Goal: Find specific page/section: Find specific page/section

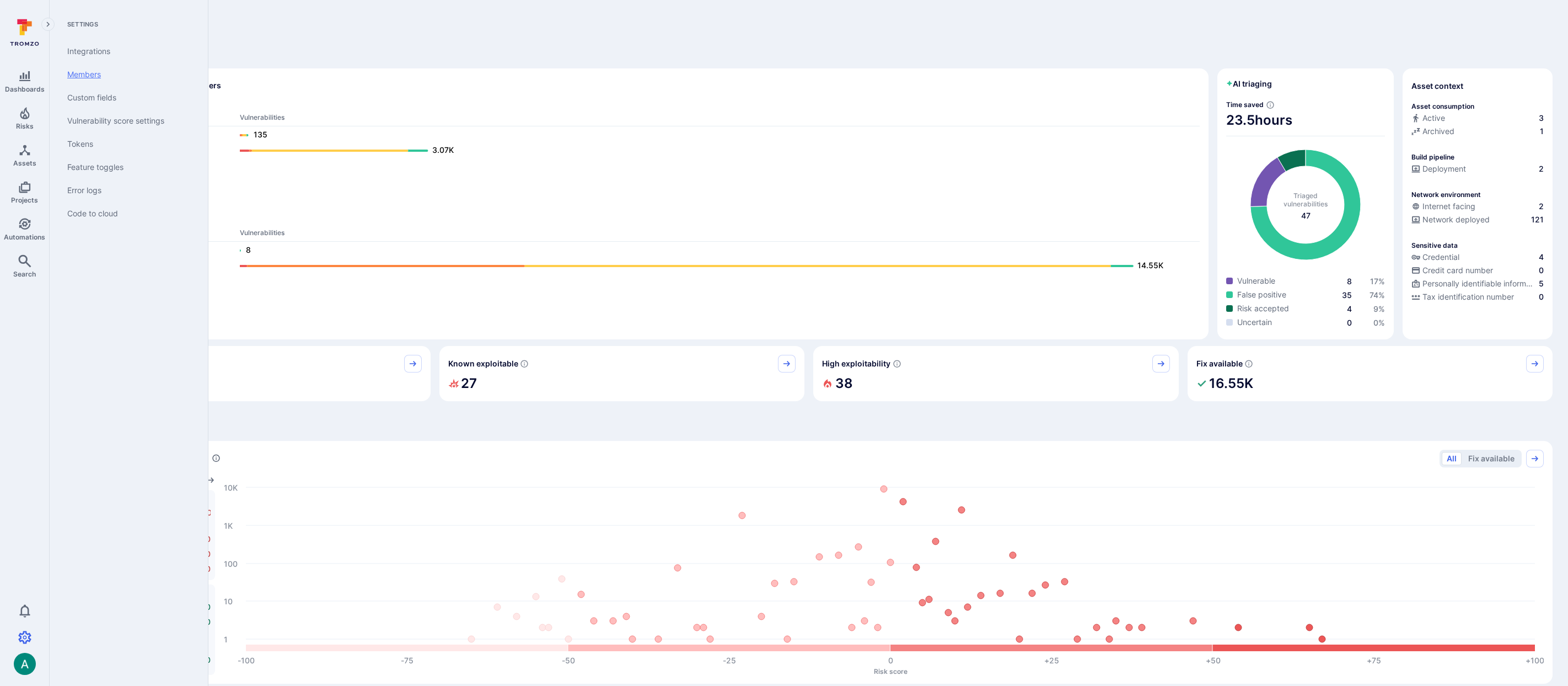
click at [83, 69] on link "Members" at bounding box center [126, 75] width 136 height 23
